Goal: Task Accomplishment & Management: Use online tool/utility

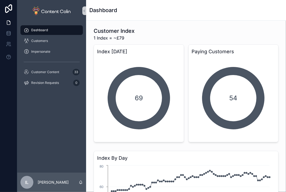
click at [44, 30] on span "Dashboard" at bounding box center [39, 30] width 17 height 4
click at [44, 39] on span "Customers" at bounding box center [39, 41] width 17 height 4
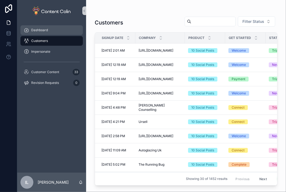
click at [45, 33] on div "Dashboard" at bounding box center [52, 30] width 56 height 9
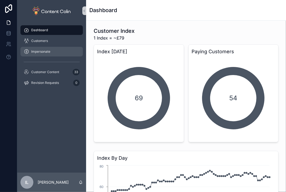
click at [54, 54] on div "Impersonate" at bounding box center [52, 51] width 56 height 9
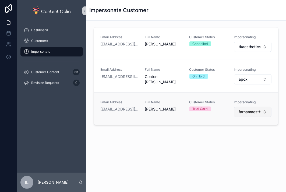
click at [252, 113] on span "farhamaestheticclinic" at bounding box center [250, 111] width 22 height 5
type input "*"
type input "****"
click at [242, 135] on span "sacredsilencehealing" at bounding box center [240, 133] width 37 height 5
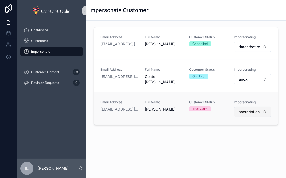
click at [249, 110] on span "sacredsilencehealing" at bounding box center [250, 111] width 22 height 5
type input "******"
click at [242, 133] on span "retailacrylics" at bounding box center [233, 133] width 22 height 5
click at [245, 107] on button "retailacrylics" at bounding box center [252, 112] width 37 height 10
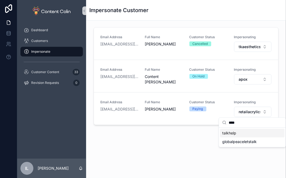
type input "****"
click at [242, 132] on div "talkhelp" at bounding box center [252, 133] width 65 height 9
click at [9, 95] on div at bounding box center [8, 89] width 17 height 178
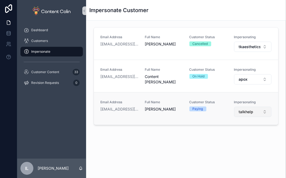
click at [243, 111] on span "talkhelp" at bounding box center [246, 111] width 15 height 5
type input "****"
click at [229, 132] on span "sacredsilencehealing" at bounding box center [240, 133] width 37 height 5
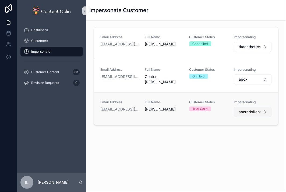
click at [253, 112] on span "sacredsilencehealing" at bounding box center [250, 111] width 22 height 5
type input "****"
click at [238, 131] on div "tapure" at bounding box center [252, 133] width 65 height 9
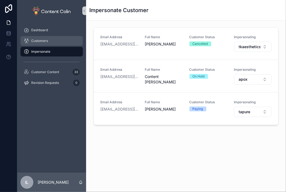
click at [54, 41] on div "Customers" at bounding box center [52, 41] width 56 height 9
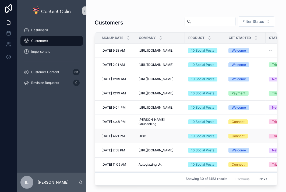
drag, startPoint x: 154, startPoint y: 134, endPoint x: 129, endPoint y: 133, distance: 25.6
click at [129, 133] on tr "[DATE] 4:21 PM [DATE] 4:21 PM [PERSON_NAME] 10 Social Posts Connect Trial Card …" at bounding box center [223, 136] width 256 height 14
click at [46, 53] on span "Impersonate" at bounding box center [40, 52] width 19 height 4
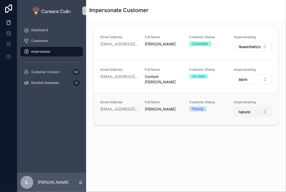
click at [253, 114] on button "tapure" at bounding box center [252, 112] width 37 height 10
type input "****"
click at [246, 132] on div "Suggestions" at bounding box center [252, 136] width 67 height 17
click at [246, 132] on span "ukbeautymachines" at bounding box center [238, 133] width 33 height 5
click at [240, 116] on button "ukbeautymachines" at bounding box center [252, 112] width 37 height 10
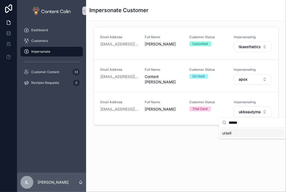
type input "******"
click at [242, 134] on div "ursell" at bounding box center [252, 133] width 65 height 9
click at [55, 43] on div "Customers" at bounding box center [52, 41] width 56 height 9
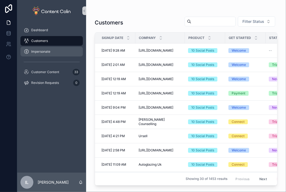
click at [55, 51] on div "Impersonate" at bounding box center [52, 51] width 56 height 9
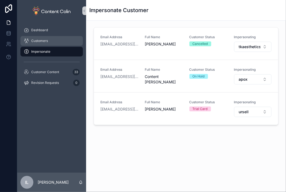
click at [59, 40] on div "Customers" at bounding box center [52, 41] width 56 height 9
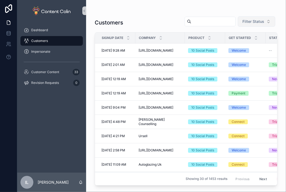
click at [250, 22] on span "Filter Status" at bounding box center [254, 21] width 22 height 5
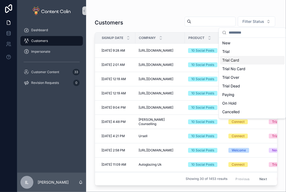
click at [237, 60] on div "Trial Card" at bounding box center [252, 60] width 65 height 9
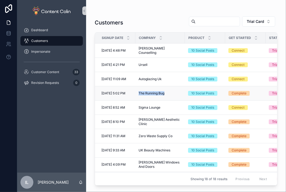
drag, startPoint x: 169, startPoint y: 92, endPoint x: 138, endPoint y: 91, distance: 31.0
click at [138, 91] on td "The Running Bug The Running Bug" at bounding box center [160, 93] width 50 height 14
copy span "The Running Bug"
click at [47, 53] on span "Impersonate" at bounding box center [40, 52] width 19 height 4
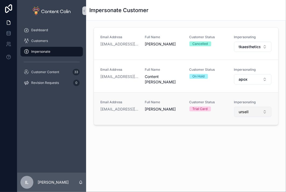
click at [246, 111] on span "ursell" at bounding box center [244, 111] width 10 height 5
click at [237, 124] on input "**********" at bounding box center [256, 123] width 54 height 10
type input "**********"
click at [227, 135] on span "therunningbug" at bounding box center [235, 133] width 26 height 5
click at [52, 36] on div "Customers" at bounding box center [51, 41] width 69 height 11
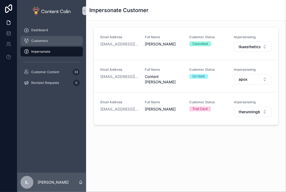
drag, startPoint x: 52, startPoint y: 40, endPoint x: 85, endPoint y: 47, distance: 33.0
click at [52, 40] on div "Customers" at bounding box center [52, 41] width 56 height 9
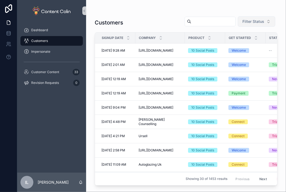
click at [249, 18] on button "Filter Status" at bounding box center [256, 21] width 37 height 10
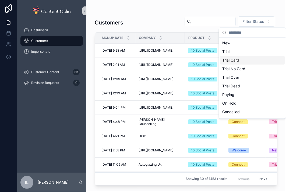
click at [232, 59] on div "Trial Card" at bounding box center [252, 60] width 65 height 9
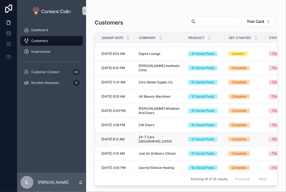
scroll to position [81, 0]
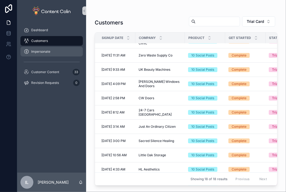
click at [51, 52] on div "Impersonate" at bounding box center [52, 51] width 56 height 9
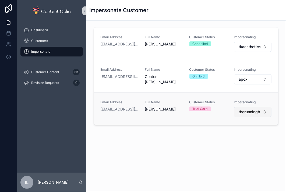
click at [251, 113] on span "therunningbug" at bounding box center [250, 111] width 22 height 5
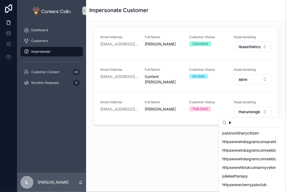
type input "*"
click at [238, 135] on span "justanordinarycitizen" at bounding box center [240, 133] width 37 height 5
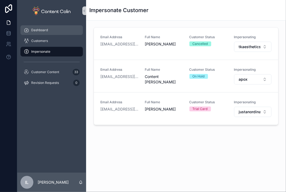
click at [61, 31] on div "Dashboard" at bounding box center [52, 30] width 56 height 9
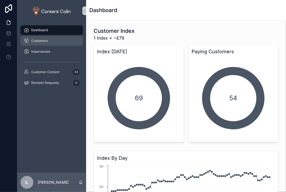
click at [51, 40] on div "Customers" at bounding box center [52, 41] width 56 height 9
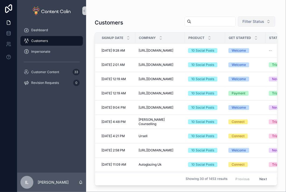
click at [244, 25] on button "Filter Status" at bounding box center [256, 21] width 37 height 10
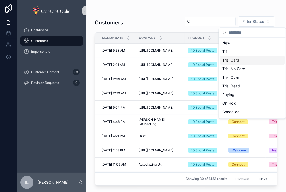
drag, startPoint x: 223, startPoint y: 64, endPoint x: 224, endPoint y: 60, distance: 4.1
click at [224, 60] on div "Trial Card" at bounding box center [252, 60] width 65 height 9
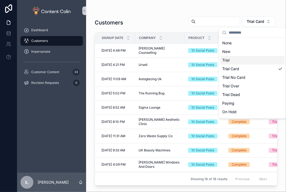
click at [225, 60] on td "Connect" at bounding box center [245, 65] width 40 height 14
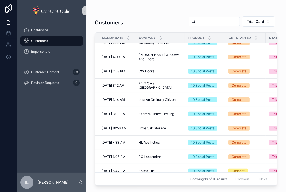
scroll to position [130, 0]
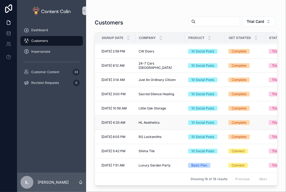
click at [139, 121] on span "HL Aesthetics" at bounding box center [149, 123] width 21 height 4
click at [50, 51] on div "Impersonate" at bounding box center [52, 51] width 56 height 9
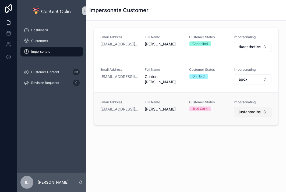
click at [243, 111] on span "justanordinarycitizen" at bounding box center [250, 111] width 22 height 5
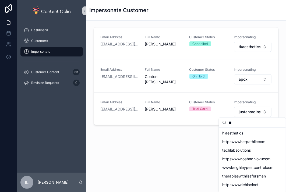
type input "**"
click at [242, 132] on span "hlaesthetics" at bounding box center [232, 133] width 21 height 5
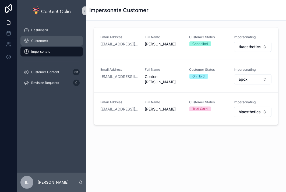
drag, startPoint x: 42, startPoint y: 41, endPoint x: 65, endPoint y: 53, distance: 25.3
click at [42, 41] on span "Customers" at bounding box center [39, 41] width 17 height 4
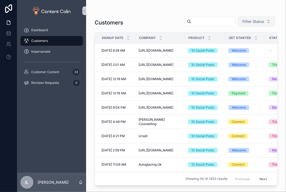
click at [252, 19] on span "Filter Status" at bounding box center [254, 21] width 22 height 5
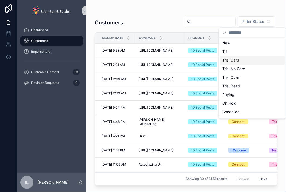
click at [241, 62] on div "Trial Card" at bounding box center [252, 60] width 65 height 9
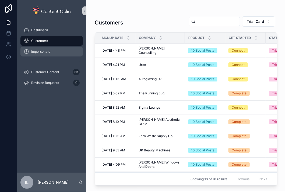
click at [40, 50] on span "Impersonate" at bounding box center [40, 52] width 19 height 4
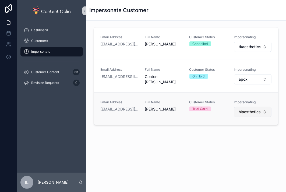
click at [244, 113] on span "hlaesthetics" at bounding box center [250, 111] width 22 height 5
type input "*****"
click at [233, 141] on span "shimatile" at bounding box center [229, 141] width 15 height 5
click at [233, 152] on div "Email Address [EMAIL_ADDRESS][DOMAIN_NAME] Full Name [PERSON_NAME] Customer Sta…" at bounding box center [186, 92] width 200 height 143
click at [257, 111] on button "shimatile" at bounding box center [252, 112] width 37 height 10
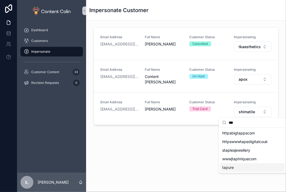
type input "***"
click at [236, 168] on div "tapure" at bounding box center [252, 167] width 65 height 9
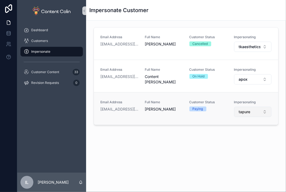
click at [246, 113] on span "tapure" at bounding box center [245, 111] width 12 height 5
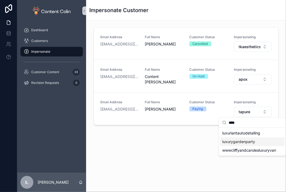
type input "****"
click at [242, 141] on span "luxurygardenparty" at bounding box center [238, 141] width 33 height 5
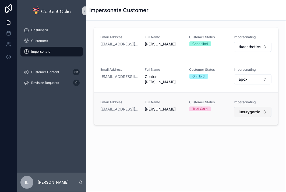
click at [244, 114] on button "luxurygardenparty" at bounding box center [252, 112] width 37 height 10
type input "****"
click at [232, 132] on span "tapure" at bounding box center [228, 133] width 12 height 5
click at [44, 149] on div "Dashboard Customers Impersonate Customer Content 33 Revision Requests 0" at bounding box center [51, 97] width 69 height 151
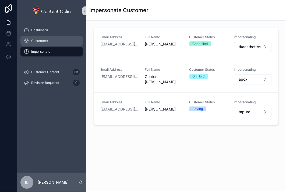
click at [55, 40] on div "Customers" at bounding box center [52, 41] width 56 height 9
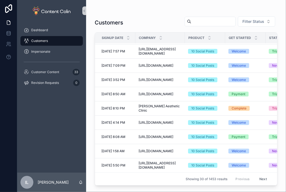
scroll to position [302, 0]
click at [259, 175] on button "Next" at bounding box center [263, 179] width 15 height 8
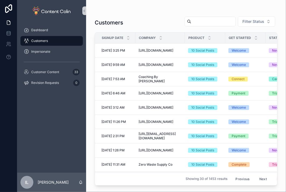
click at [243, 175] on button "Previous" at bounding box center [243, 179] width 22 height 8
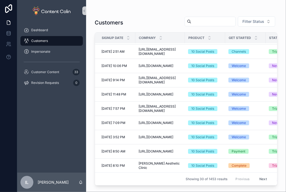
scroll to position [242, 0]
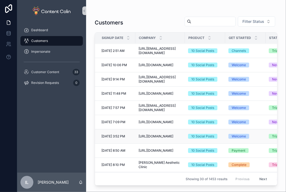
drag, startPoint x: 136, startPoint y: 132, endPoint x: 178, endPoint y: 137, distance: 42.3
click at [178, 137] on td "[URL][DOMAIN_NAME] [URL][DOMAIN_NAME]" at bounding box center [160, 137] width 50 height 14
click at [40, 50] on span "Impersonate" at bounding box center [40, 52] width 19 height 4
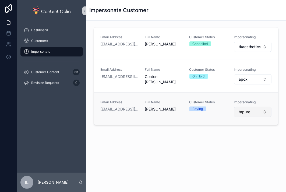
click at [243, 112] on span "tapure" at bounding box center [245, 111] width 12 height 5
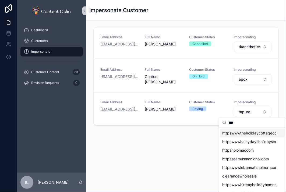
type input "***"
